Goal: Transaction & Acquisition: Purchase product/service

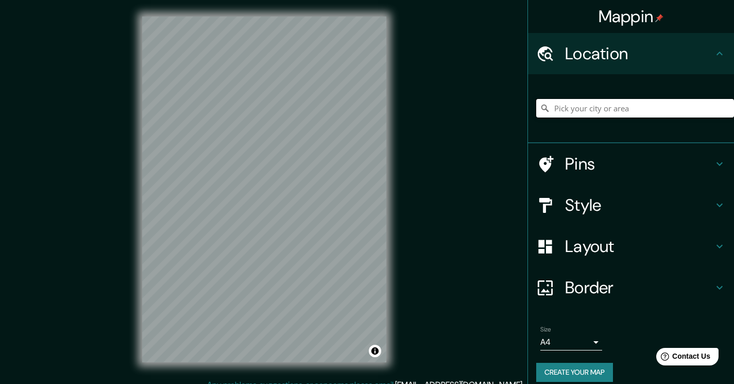
click at [566, 109] on input "Pick your city or area" at bounding box center [635, 108] width 198 height 19
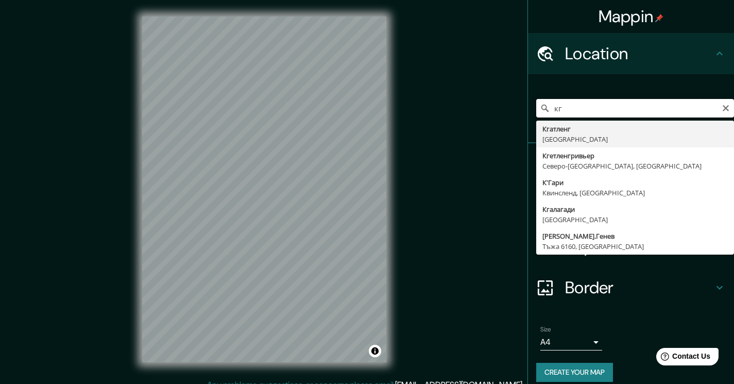
type input "к"
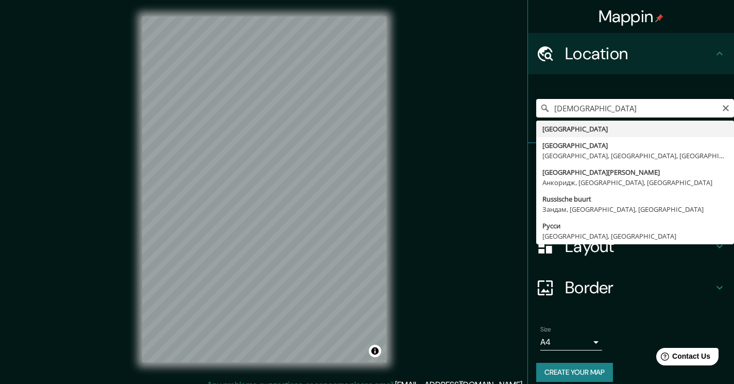
type input "[GEOGRAPHIC_DATA]"
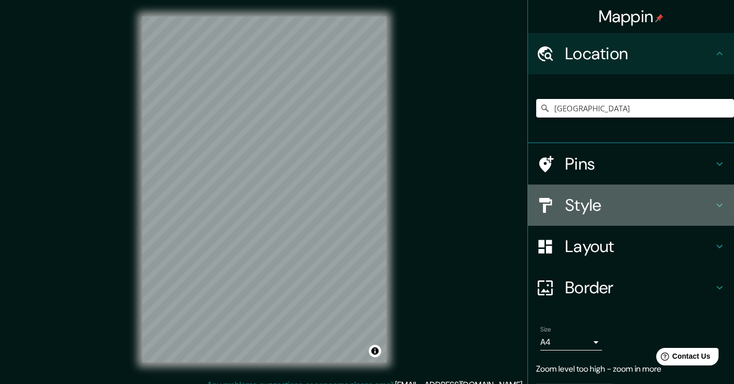
click at [623, 200] on h4 "Style" at bounding box center [639, 205] width 148 height 21
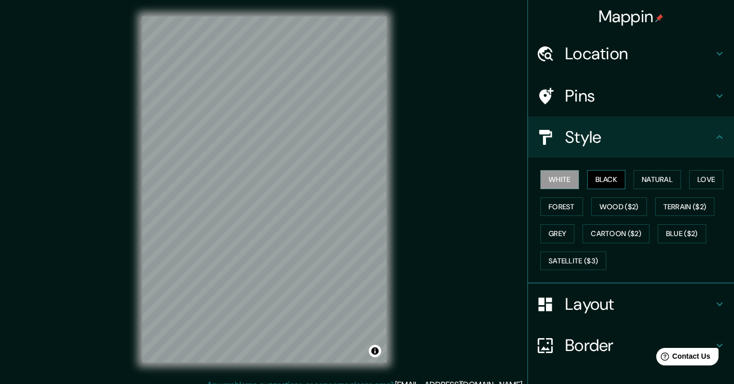
click at [606, 180] on button "Black" at bounding box center [606, 179] width 39 height 19
click at [587, 260] on button "Satellite ($3)" at bounding box center [573, 260] width 66 height 19
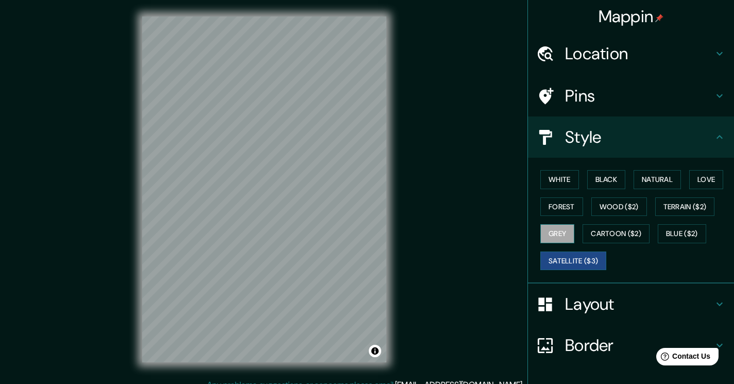
click at [556, 234] on button "Grey" at bounding box center [557, 233] width 34 height 19
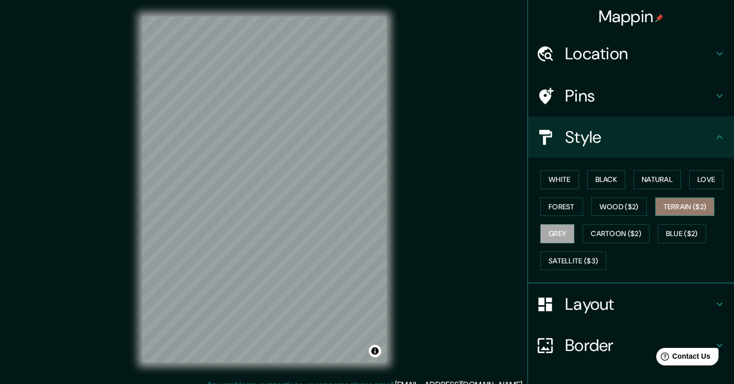
click at [672, 205] on button "Terrain ($2)" at bounding box center [685, 206] width 60 height 19
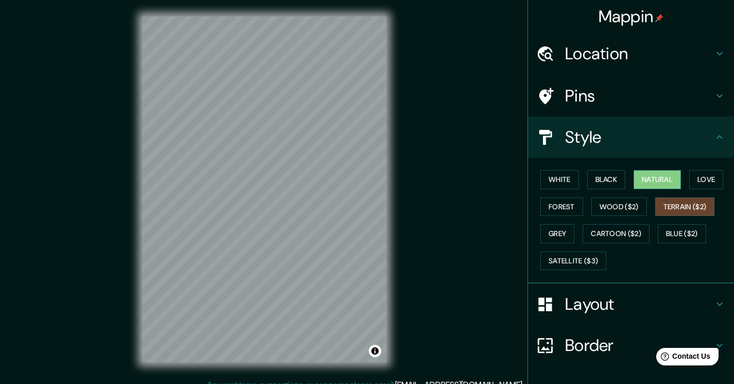
click at [651, 179] on button "Natural" at bounding box center [656, 179] width 47 height 19
click at [691, 181] on button "Love" at bounding box center [706, 179] width 34 height 19
click at [655, 182] on button "Natural" at bounding box center [656, 179] width 47 height 19
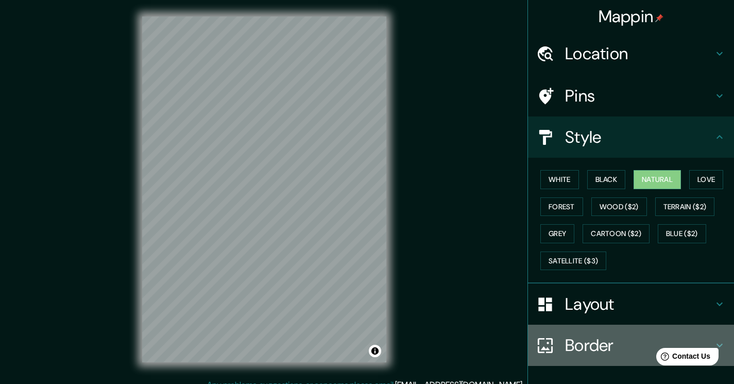
click at [592, 340] on h4 "Border" at bounding box center [639, 345] width 148 height 21
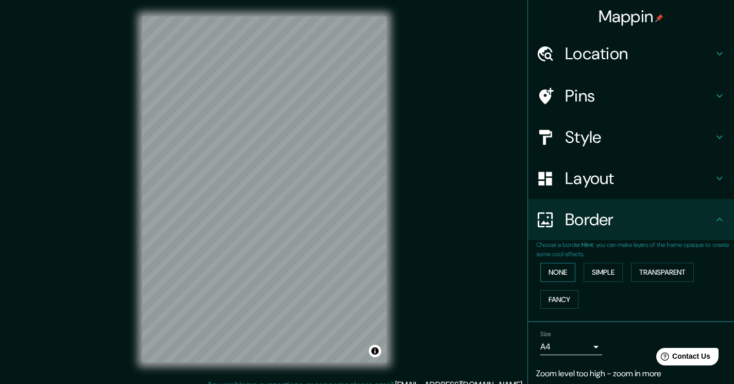
click at [556, 277] on button "None" at bounding box center [557, 272] width 35 height 19
click at [592, 271] on button "Simple" at bounding box center [602, 272] width 39 height 19
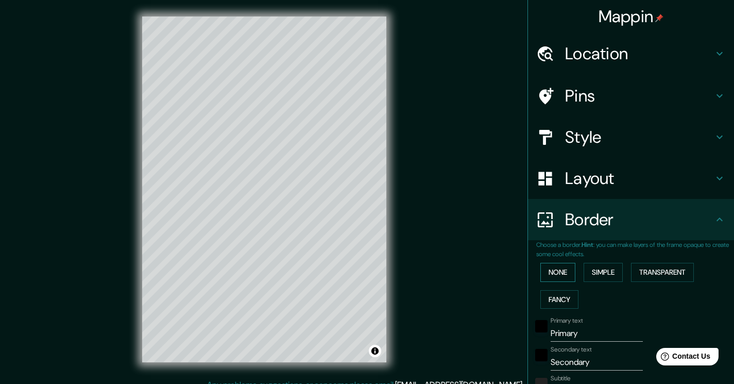
click at [556, 268] on button "None" at bounding box center [557, 272] width 35 height 19
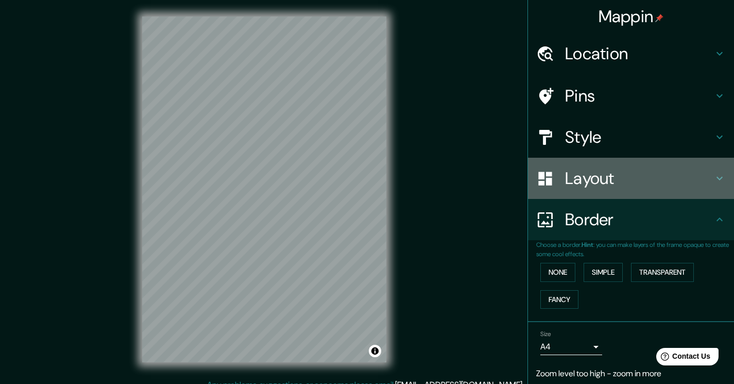
drag, startPoint x: 570, startPoint y: 185, endPoint x: 568, endPoint y: 190, distance: 5.5
click at [567, 190] on div "Layout" at bounding box center [631, 178] width 206 height 41
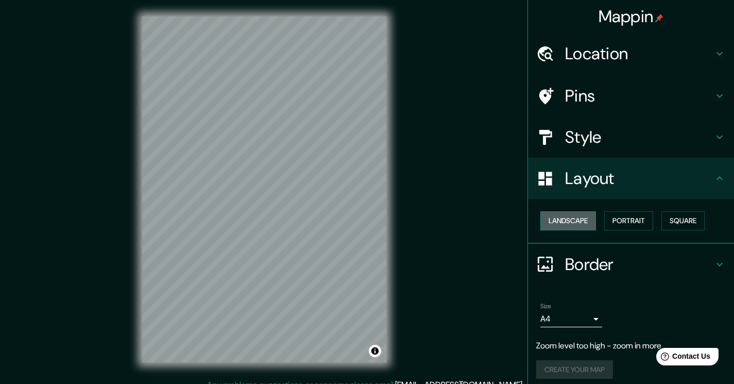
click at [568, 219] on button "Landscape" at bounding box center [568, 220] width 56 height 19
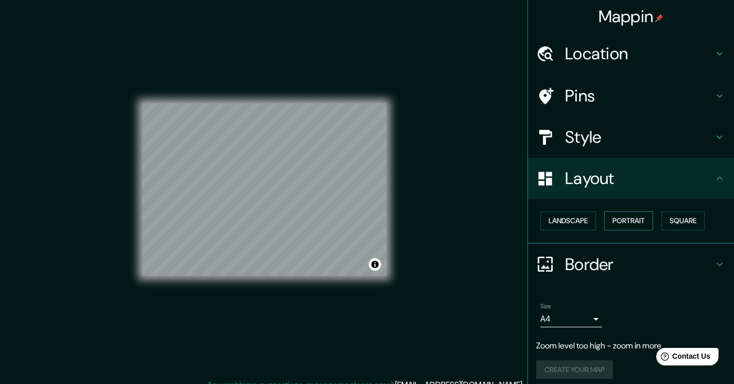
click at [635, 222] on button "Portrait" at bounding box center [628, 220] width 49 height 19
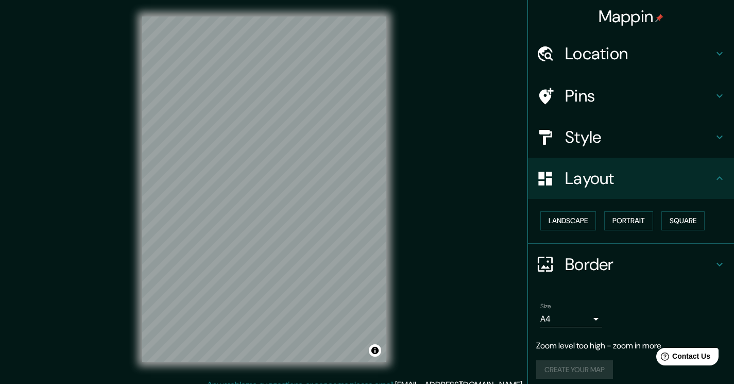
click at [680, 231] on div "Landscape [GEOGRAPHIC_DATA]" at bounding box center [635, 220] width 198 height 27
click at [680, 228] on button "Square" at bounding box center [682, 220] width 43 height 19
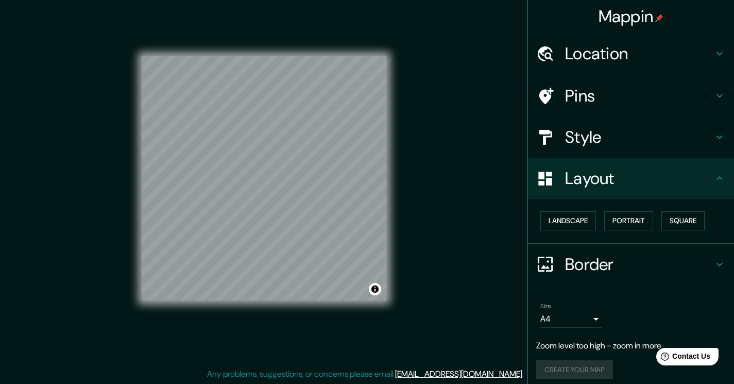
scroll to position [7, 0]
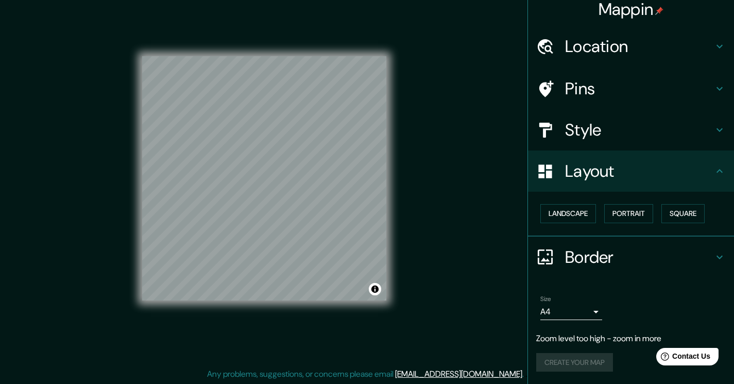
click at [572, 307] on body "Mappin Location [GEOGRAPHIC_DATA] Pins Style Layout Landscape Portrait Square B…" at bounding box center [367, 181] width 734 height 384
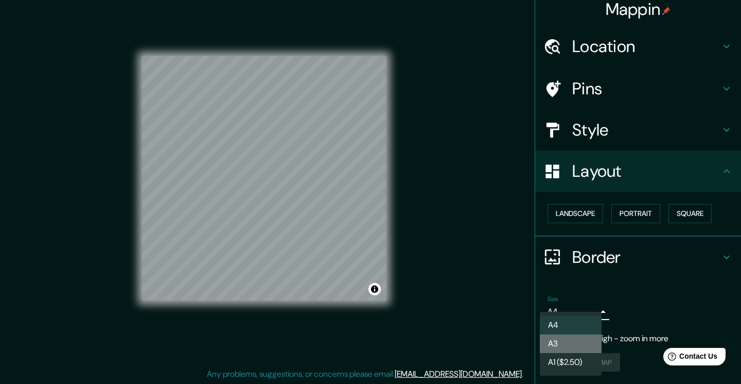
click at [572, 339] on li "A3" at bounding box center [571, 343] width 62 height 19
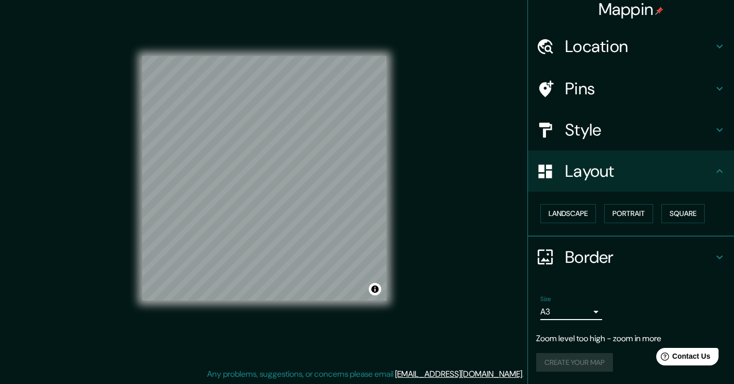
click at [574, 311] on body "Mappin Location [GEOGRAPHIC_DATA] Pins Style Layout Landscape Portrait Square B…" at bounding box center [367, 181] width 734 height 384
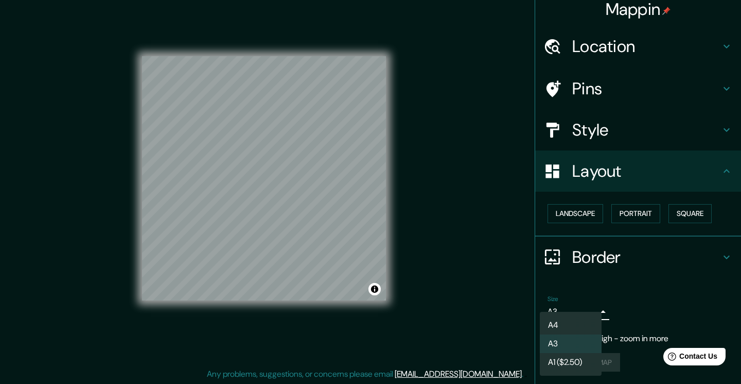
click at [574, 321] on li "A4" at bounding box center [571, 325] width 62 height 19
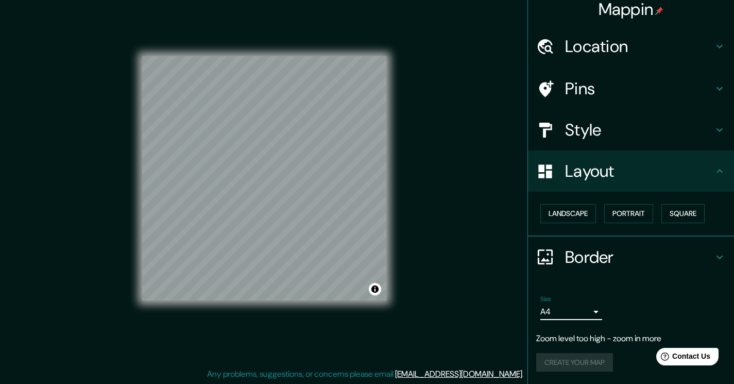
click at [612, 261] on h4 "Border" at bounding box center [639, 257] width 148 height 21
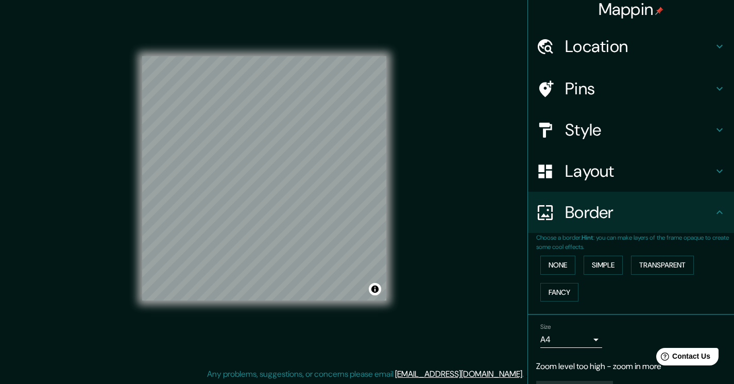
scroll to position [35, 0]
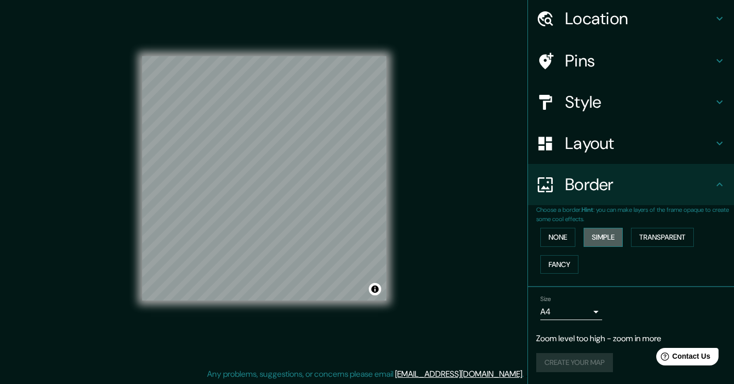
click at [597, 232] on button "Simple" at bounding box center [602, 237] width 39 height 19
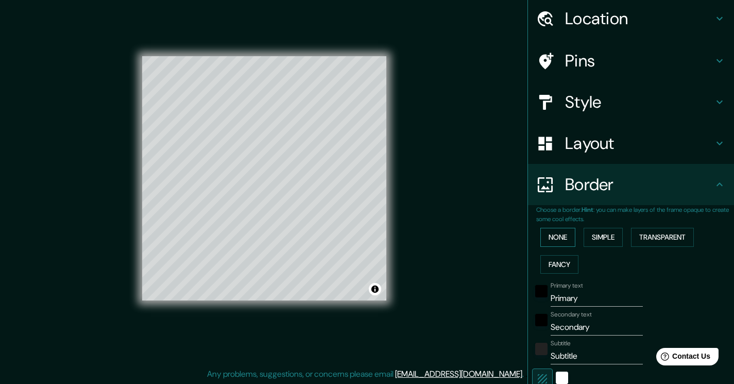
click at [562, 237] on button "None" at bounding box center [557, 237] width 35 height 19
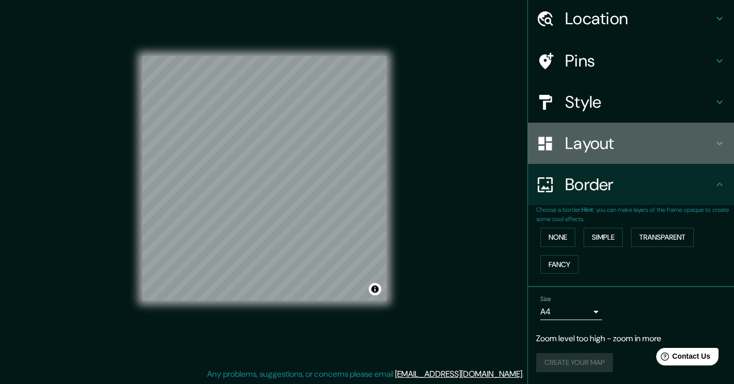
click at [583, 146] on h4 "Layout" at bounding box center [639, 143] width 148 height 21
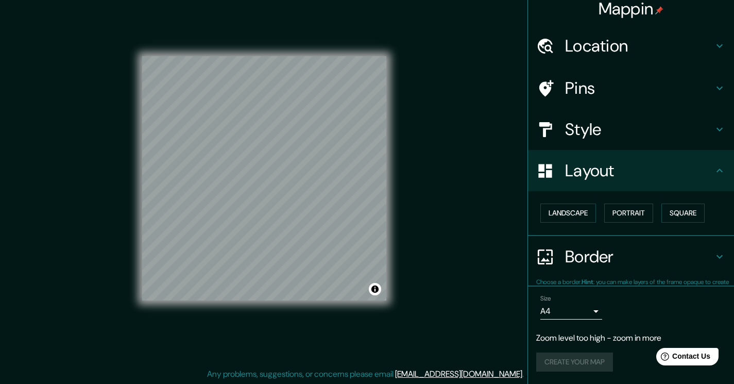
scroll to position [7, 0]
click at [428, 164] on div "Mappin Location [GEOGRAPHIC_DATA] Pins Style Layout Landscape Portrait Square B…" at bounding box center [367, 186] width 734 height 395
click at [463, 154] on div "Mappin Location [GEOGRAPHIC_DATA] Pins Style Layout Landscape Portrait Square B…" at bounding box center [367, 186] width 734 height 395
click at [647, 130] on h4 "Style" at bounding box center [639, 129] width 148 height 21
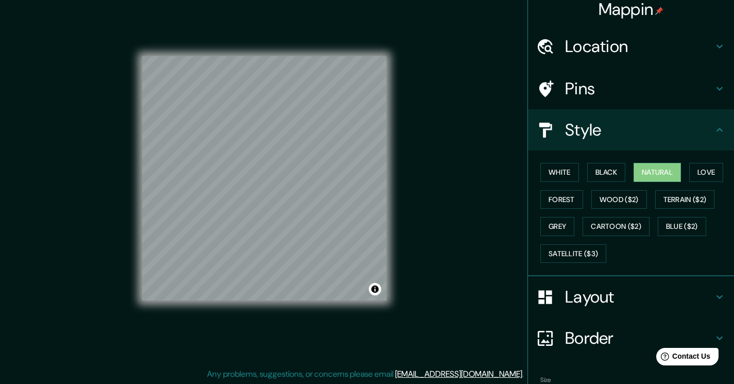
click at [647, 130] on h4 "Style" at bounding box center [639, 129] width 148 height 21
click at [603, 87] on h4 "Pins" at bounding box center [639, 88] width 148 height 21
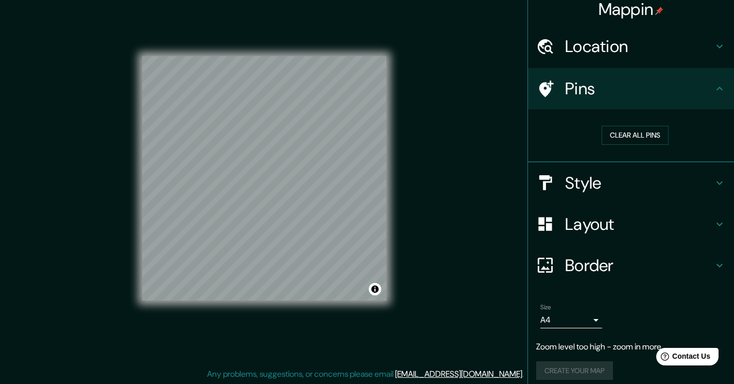
click at [607, 54] on h4 "Location" at bounding box center [639, 46] width 148 height 21
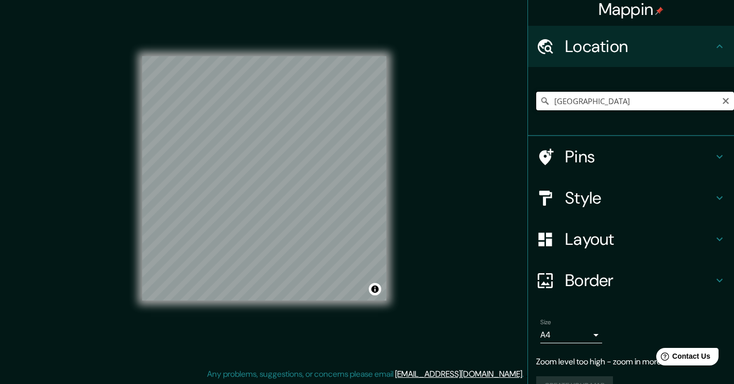
click at [611, 98] on input "[GEOGRAPHIC_DATA]" at bounding box center [635, 101] width 198 height 19
click at [722, 96] on input "[GEOGRAPHIC_DATA]" at bounding box center [635, 101] width 198 height 19
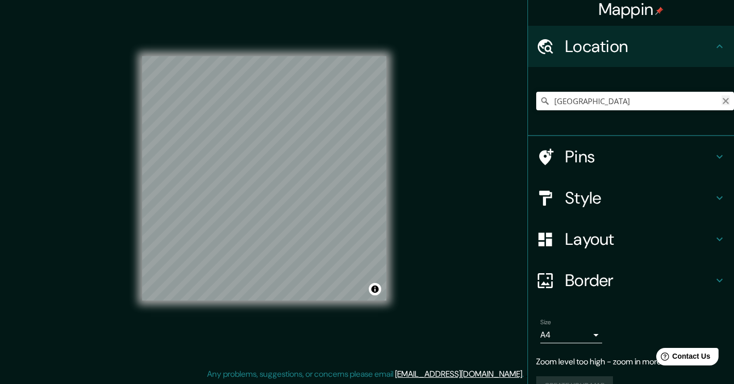
click at [721, 99] on icon "Clear" at bounding box center [725, 101] width 8 height 8
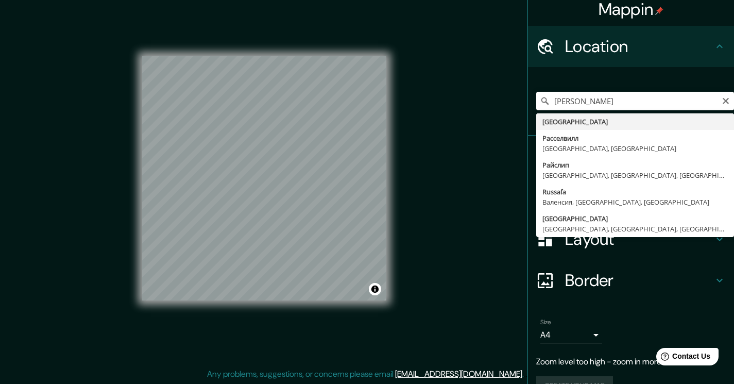
type input "[GEOGRAPHIC_DATA]"
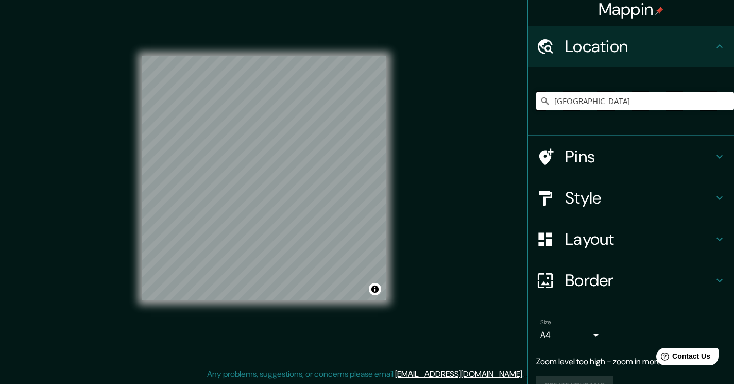
scroll to position [30, 0]
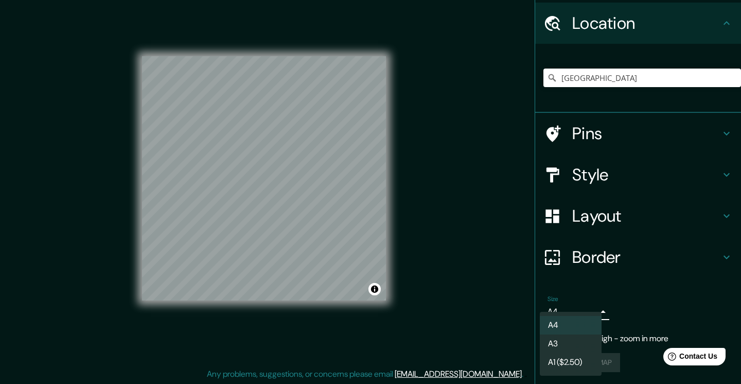
click at [591, 314] on body "Mappin Location [GEOGRAPHIC_DATA] Pins Style Layout Border Choose a border. Hin…" at bounding box center [370, 181] width 741 height 384
click at [588, 333] on li "A4" at bounding box center [571, 325] width 62 height 19
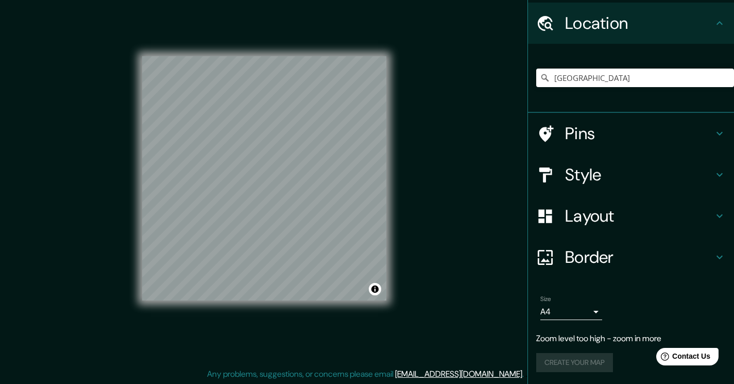
click at [432, 211] on div "Mappin Location [GEOGRAPHIC_DATA] Pins Style Layout Border Choose a border. Hin…" at bounding box center [367, 186] width 734 height 395
click at [658, 179] on h4 "Style" at bounding box center [639, 174] width 148 height 21
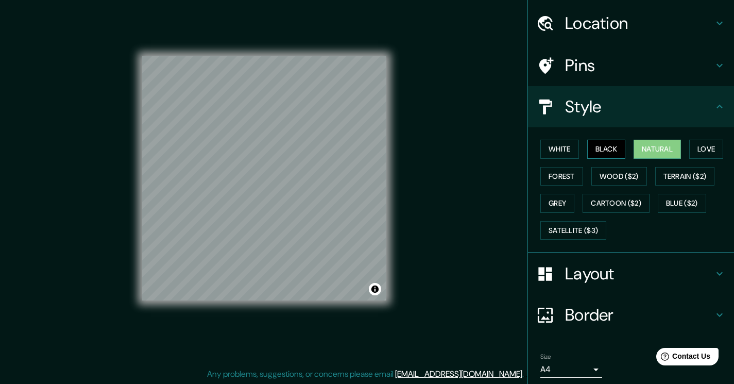
click at [587, 146] on button "Black" at bounding box center [606, 149] width 39 height 19
click at [559, 145] on button "White" at bounding box center [559, 149] width 39 height 19
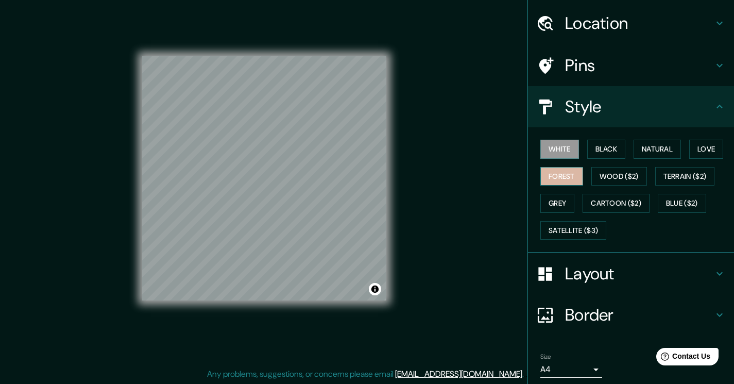
click at [557, 180] on button "Forest" at bounding box center [561, 176] width 43 height 19
click at [559, 146] on button "White" at bounding box center [559, 149] width 39 height 19
click at [566, 70] on h4 "Pins" at bounding box center [639, 65] width 148 height 21
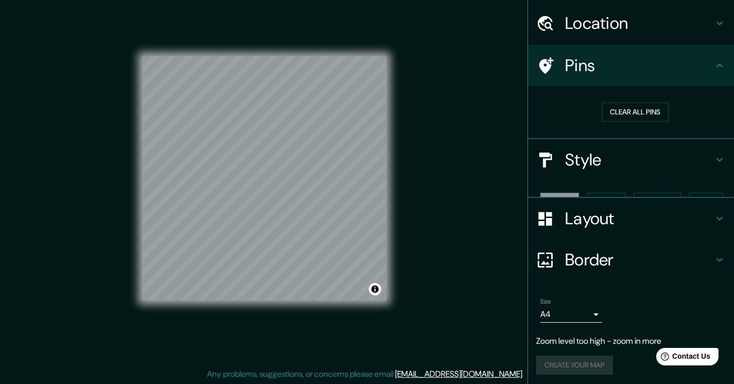
scroll to position [15, 0]
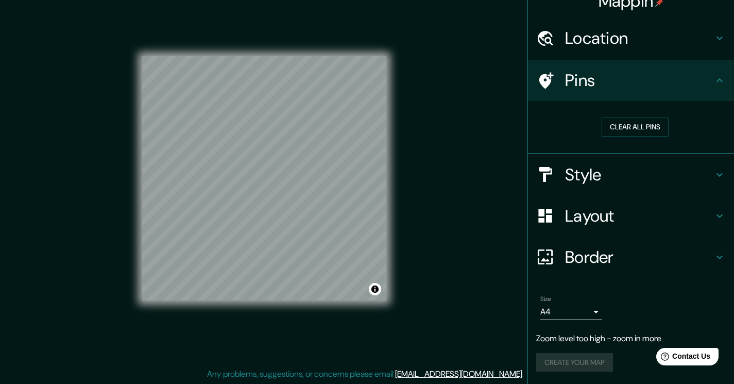
click at [580, 84] on h4 "Pins" at bounding box center [639, 80] width 148 height 21
click at [609, 122] on button "Clear all pins" at bounding box center [634, 126] width 67 height 19
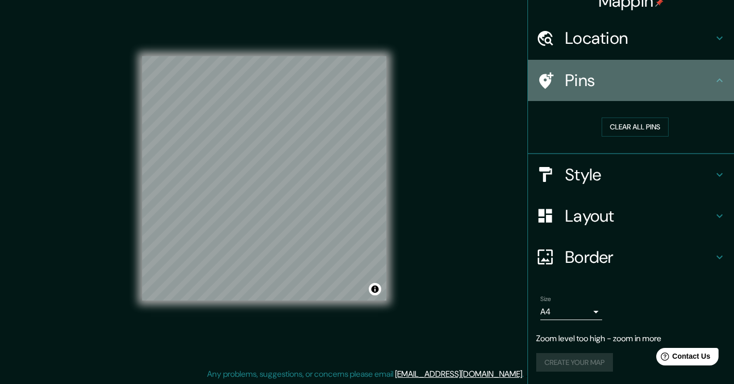
click at [715, 84] on icon at bounding box center [719, 80] width 12 height 12
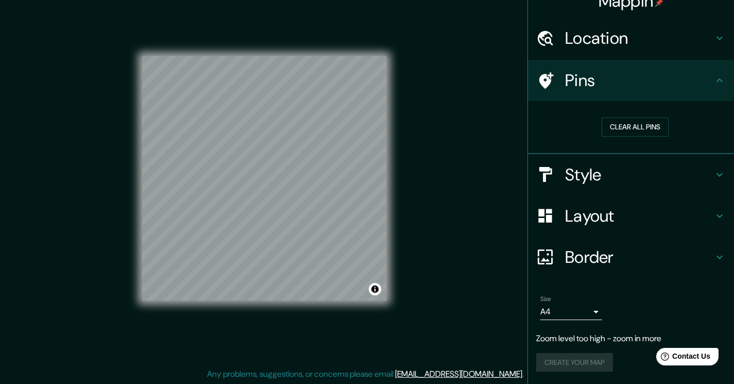
click at [617, 214] on h4 "Layout" at bounding box center [639, 215] width 148 height 21
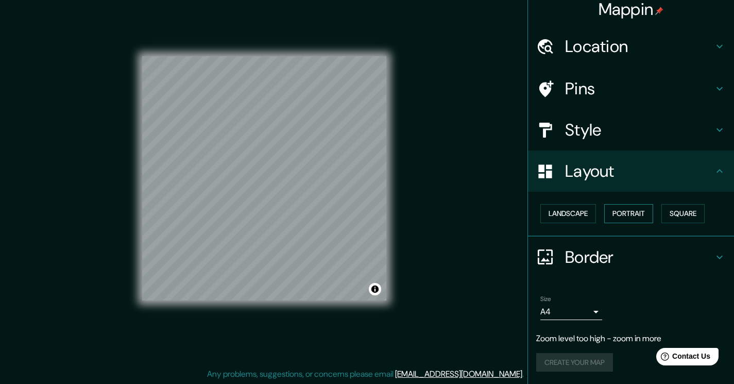
scroll to position [7, 0]
click at [584, 215] on button "Landscape" at bounding box center [568, 213] width 56 height 19
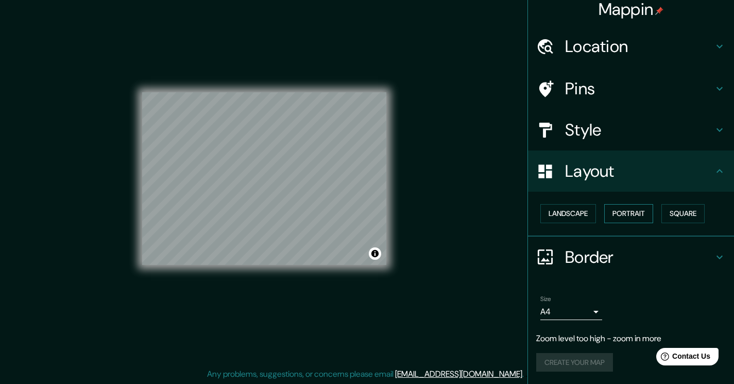
click at [622, 218] on button "Portrait" at bounding box center [628, 213] width 49 height 19
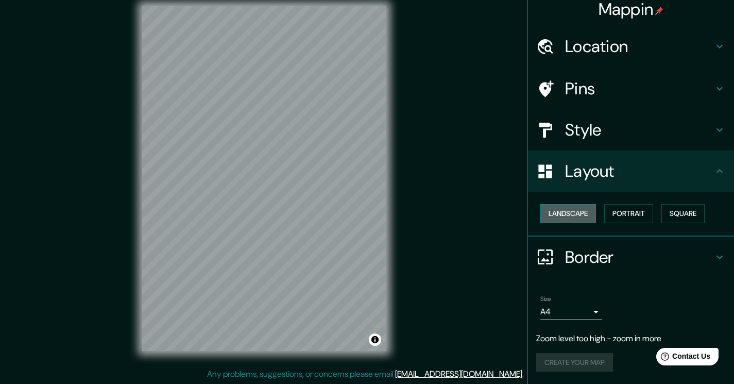
click at [566, 212] on button "Landscape" at bounding box center [568, 213] width 56 height 19
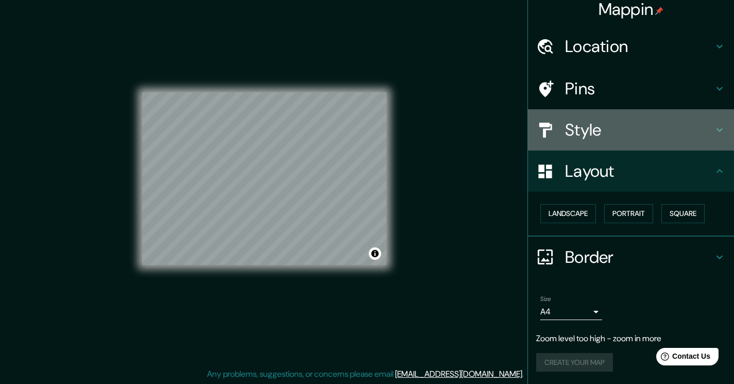
click at [567, 134] on h4 "Style" at bounding box center [639, 129] width 148 height 21
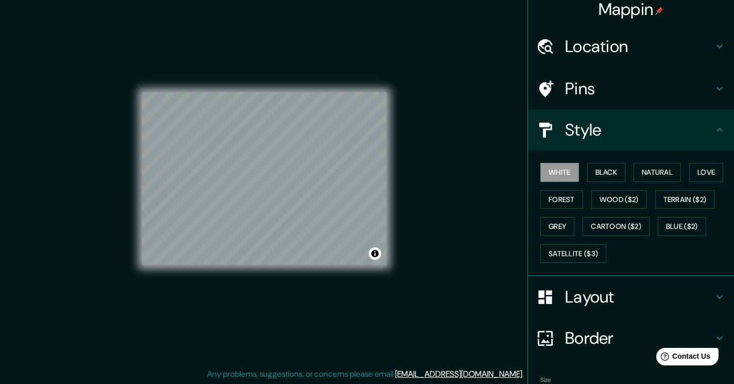
click at [589, 92] on h4 "Pins" at bounding box center [639, 88] width 148 height 21
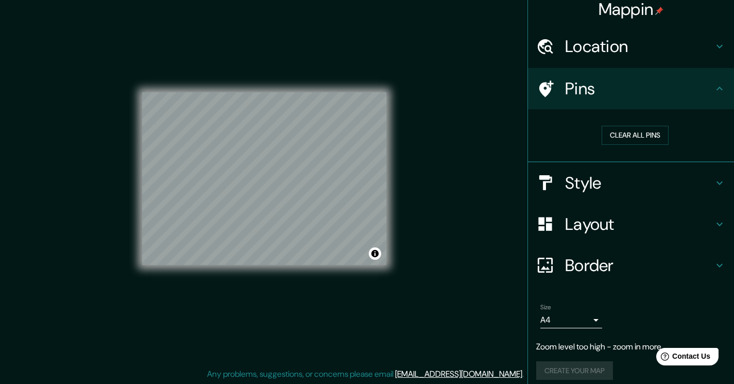
click at [589, 92] on h4 "Pins" at bounding box center [639, 88] width 148 height 21
click at [588, 47] on h4 "Location" at bounding box center [639, 46] width 148 height 21
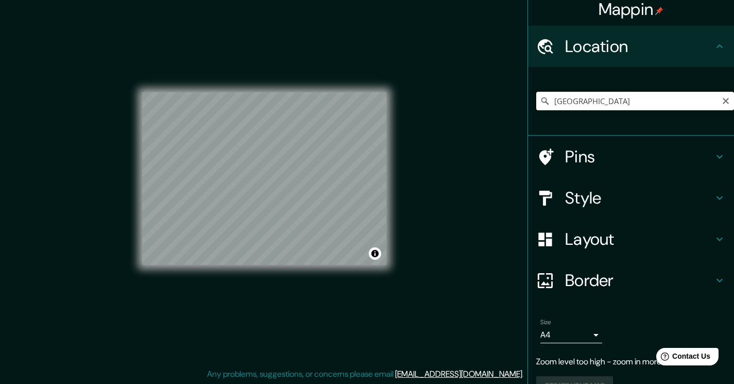
click at [592, 103] on input "[GEOGRAPHIC_DATA]" at bounding box center [635, 101] width 198 height 19
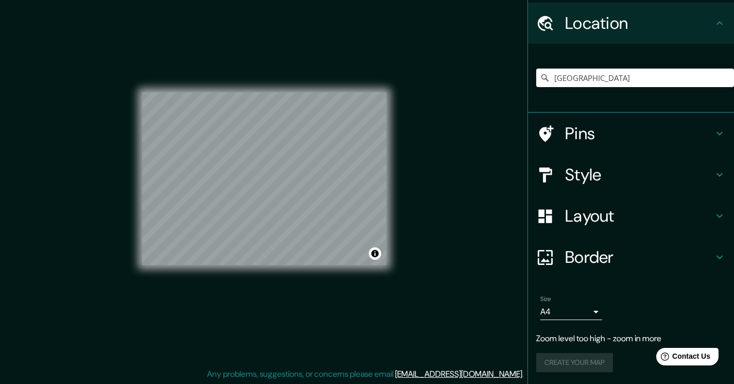
click at [579, 366] on div "Create your map" at bounding box center [630, 362] width 189 height 19
click at [565, 318] on body "Mappin Location [GEOGRAPHIC_DATA] Pins Style Layout Border Choose a border. Hin…" at bounding box center [367, 181] width 734 height 384
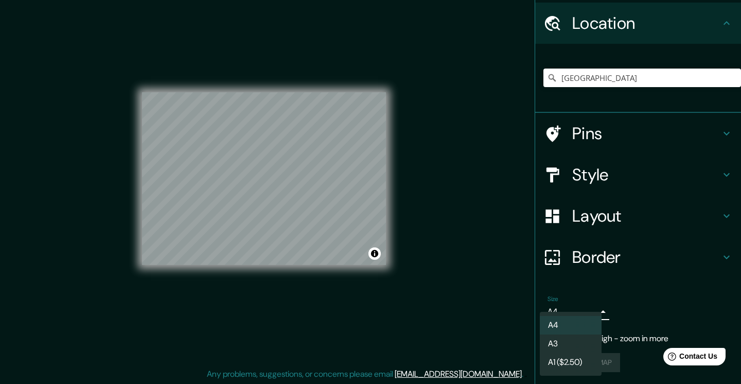
click at [564, 350] on li "A3" at bounding box center [571, 343] width 62 height 19
click at [559, 318] on body "Mappin Location [GEOGRAPHIC_DATA] Pins Style Layout Border Choose a border. Hin…" at bounding box center [370, 181] width 741 height 384
click at [561, 355] on li "A1 ($2.50)" at bounding box center [571, 362] width 62 height 19
click at [557, 308] on body "Mappin Location [GEOGRAPHIC_DATA] Pins Style Layout Border Choose a border. Hin…" at bounding box center [370, 181] width 741 height 384
click at [557, 324] on li "A4" at bounding box center [571, 325] width 62 height 19
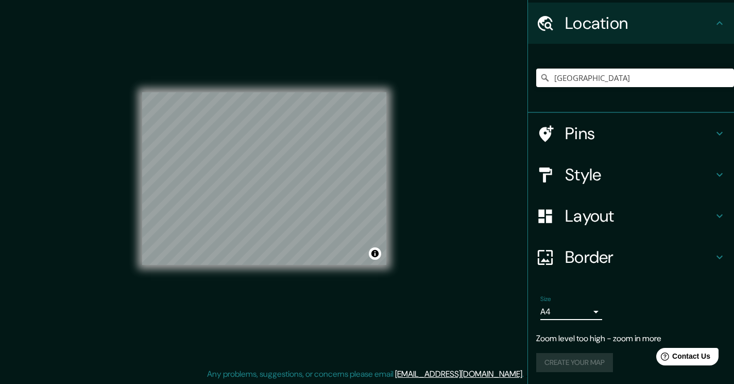
click at [575, 267] on h4 "Border" at bounding box center [639, 257] width 148 height 21
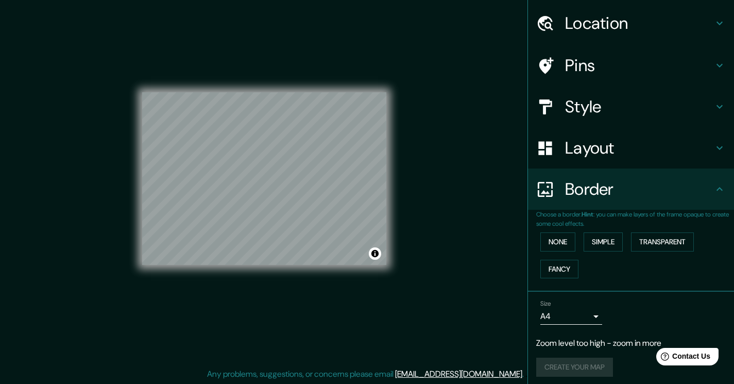
click at [567, 195] on h4 "Border" at bounding box center [639, 189] width 148 height 21
click at [583, 239] on button "Simple" at bounding box center [602, 241] width 39 height 19
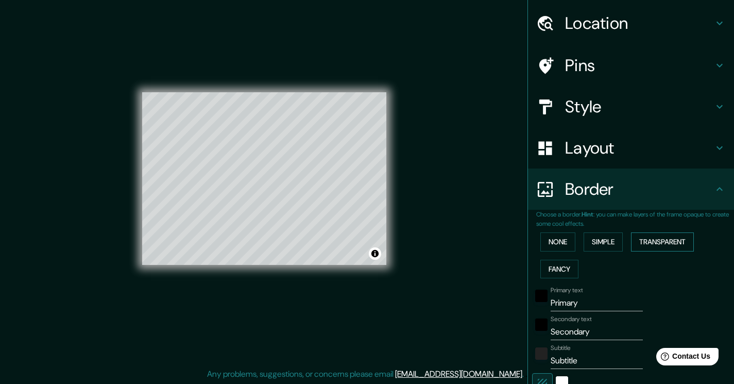
click at [673, 234] on button "Transparent" at bounding box center [662, 241] width 63 height 19
click at [564, 265] on button "Fancy" at bounding box center [559, 269] width 38 height 19
click at [559, 238] on button "None" at bounding box center [557, 241] width 35 height 19
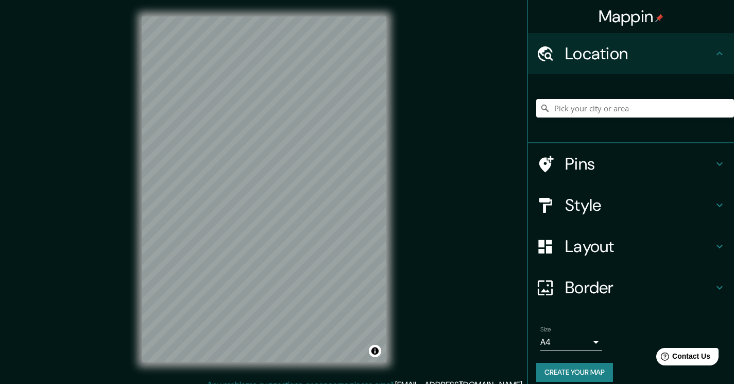
click at [542, 370] on button "Create your map" at bounding box center [574, 372] width 77 height 19
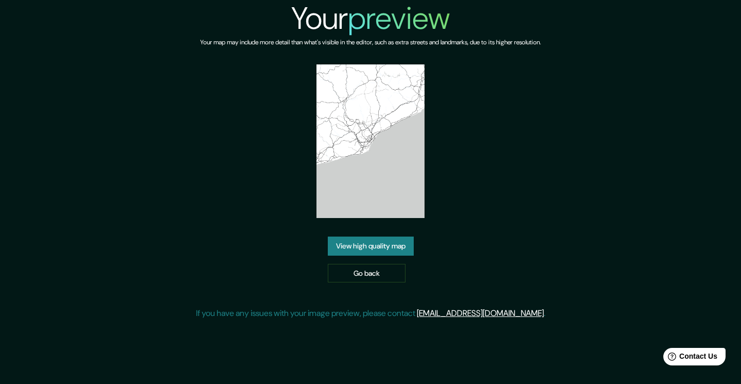
click at [395, 236] on link "View high quality map" at bounding box center [371, 245] width 86 height 19
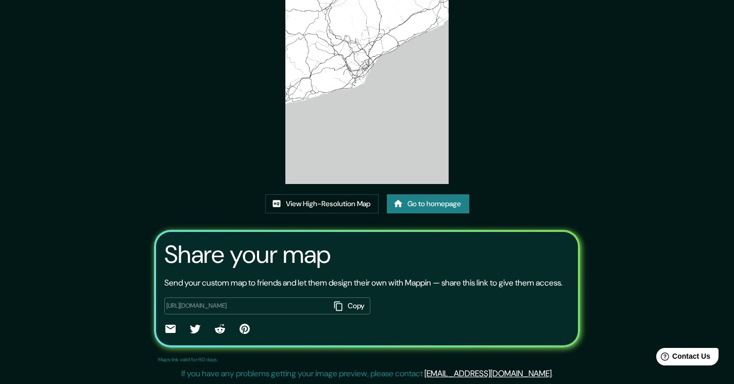
scroll to position [104, 0]
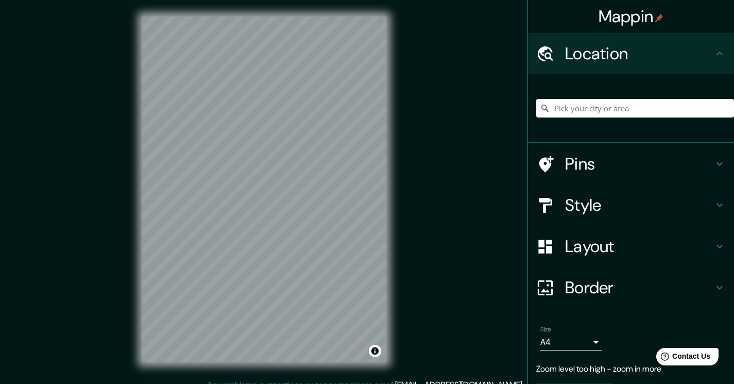
click at [98, 278] on div "Mappin Location Pins Style Layout Border Choose a border. Hint : you can make l…" at bounding box center [367, 197] width 734 height 395
click at [110, 187] on div "Mappin Location Pins Style Layout Border Choose a border. Hint : you can make l…" at bounding box center [367, 197] width 734 height 395
